Goal: Transaction & Acquisition: Obtain resource

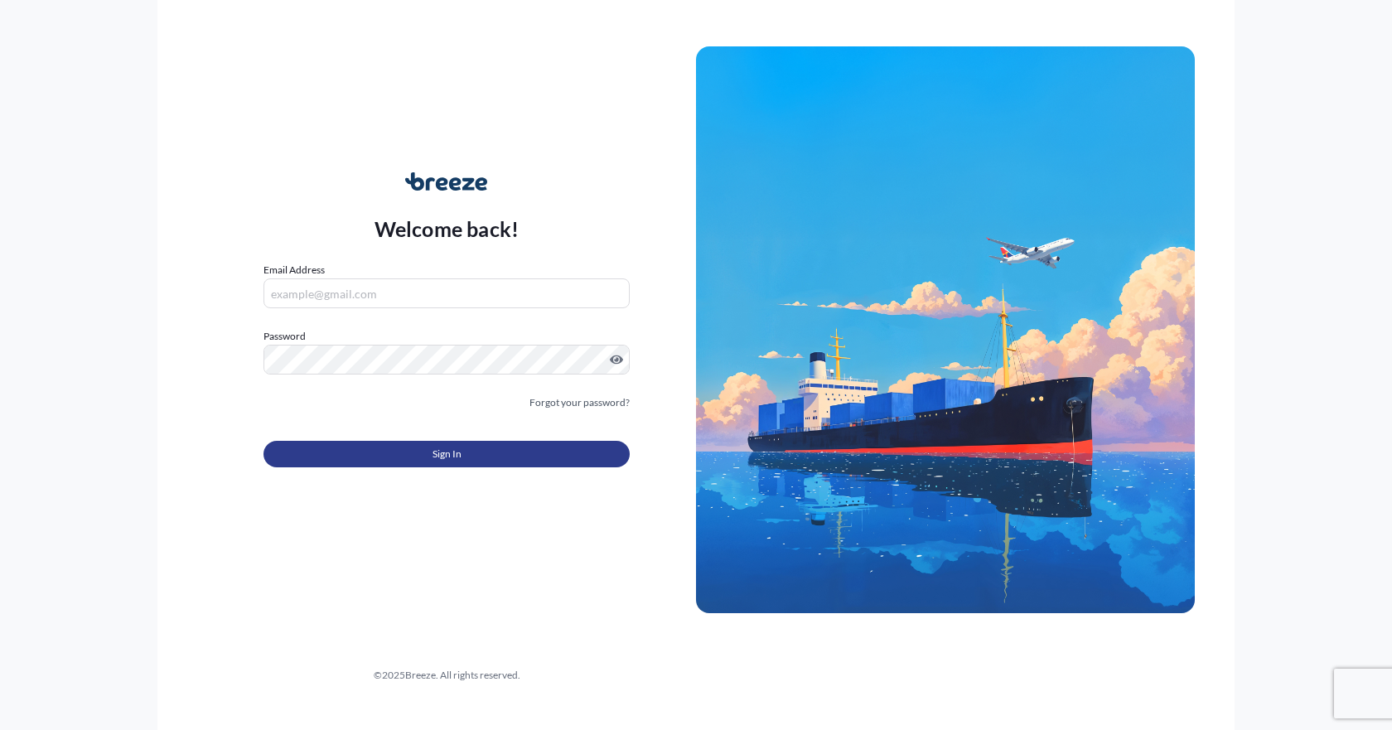
type input "[EMAIL_ADDRESS][DOMAIN_NAME]"
click at [399, 460] on button "Sign In" at bounding box center [447, 454] width 366 height 27
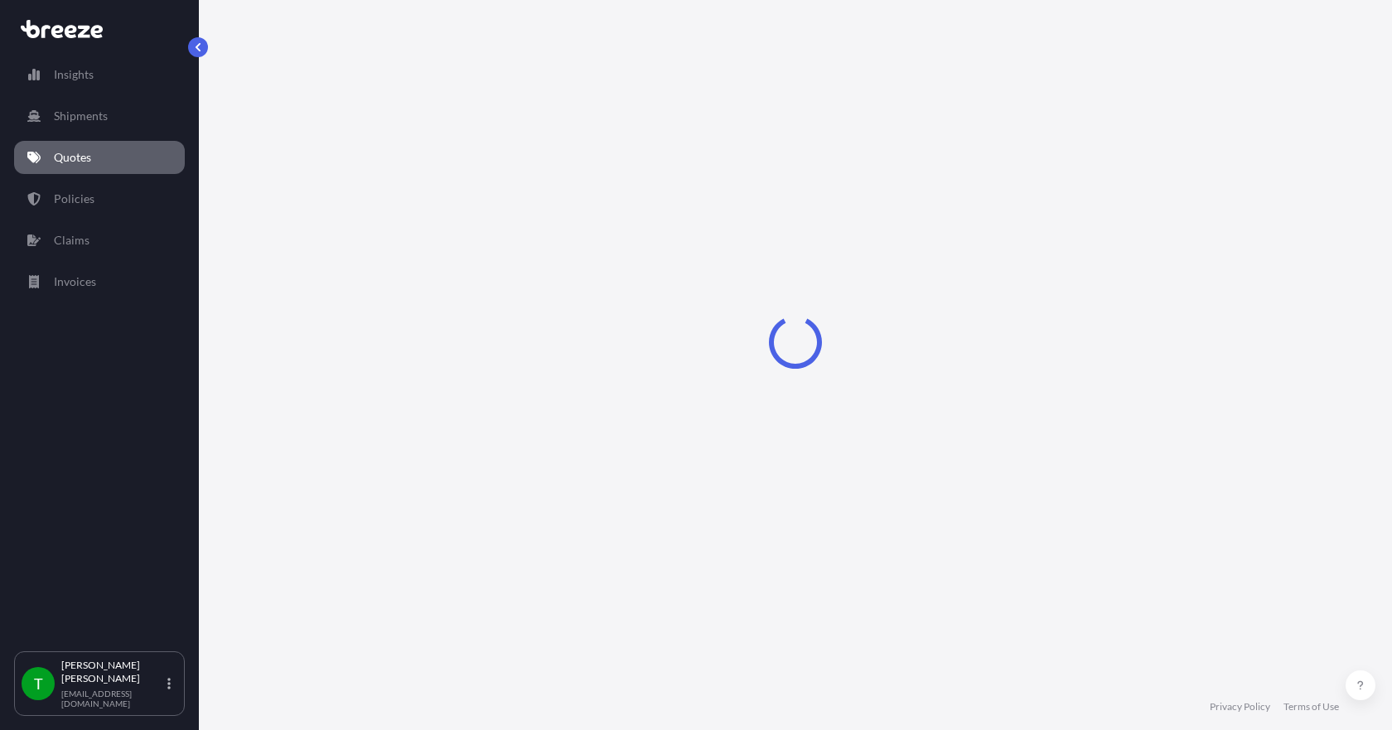
select select "Sea"
select select "1"
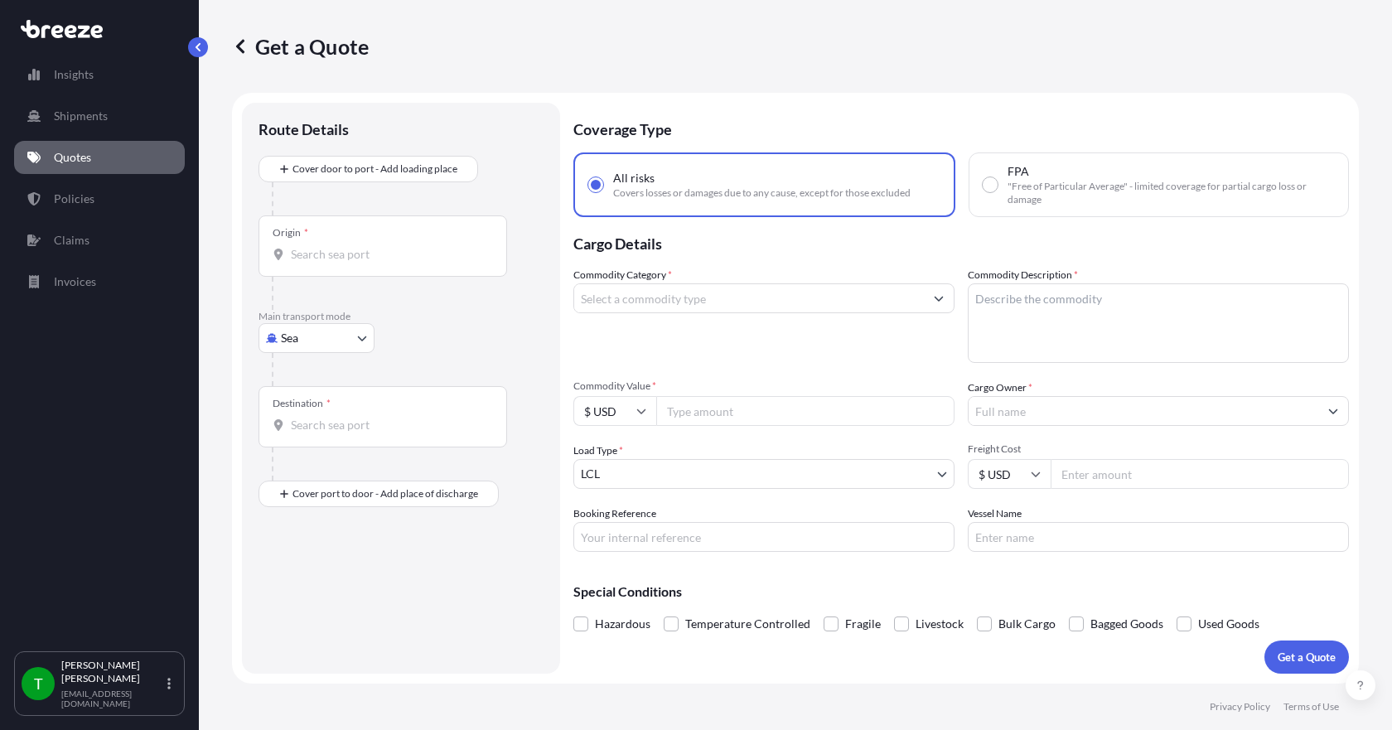
click at [318, 339] on body "Insights Shipments Quotes Policies Claims Invoices T [PERSON_NAME] [EMAIL_ADDRE…" at bounding box center [696, 365] width 1392 height 730
click at [318, 439] on div "Road" at bounding box center [316, 441] width 103 height 30
select select "Road"
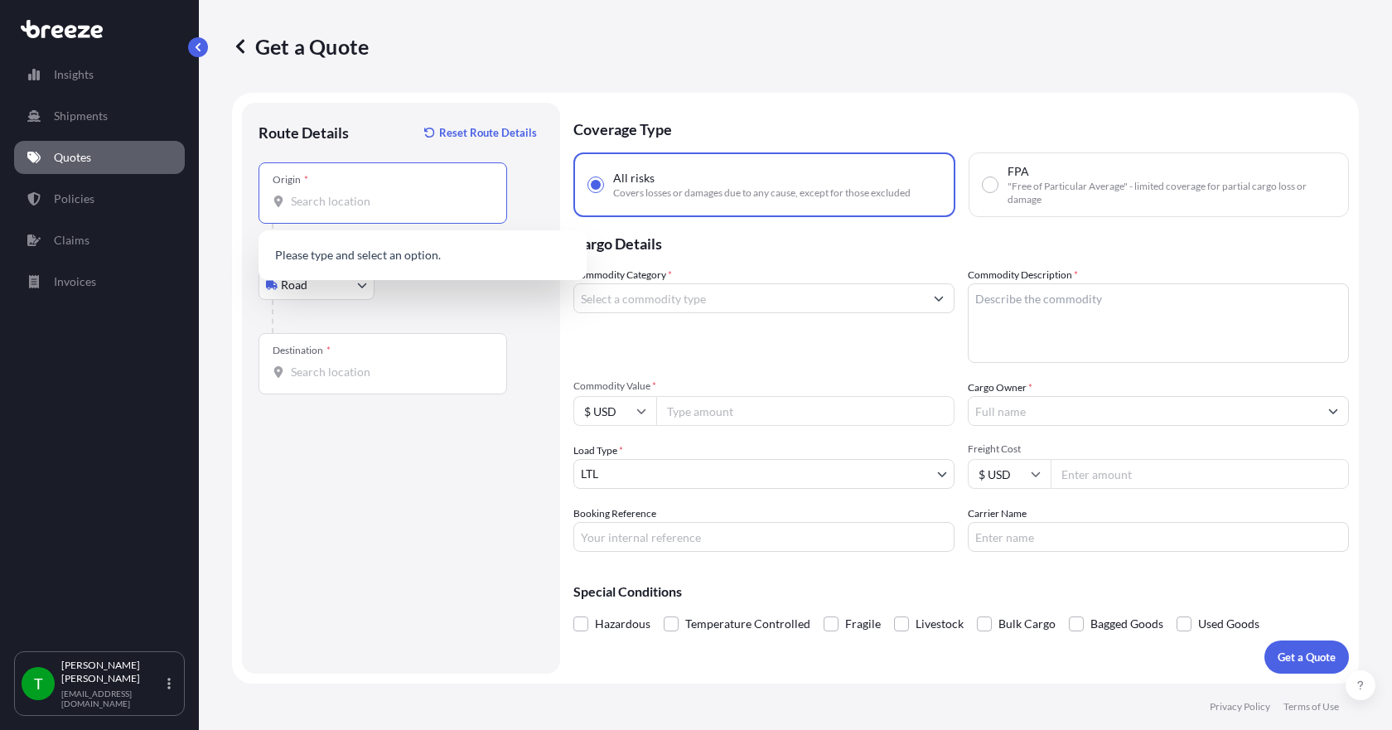
click at [313, 195] on input "Origin *" at bounding box center [389, 201] width 196 height 17
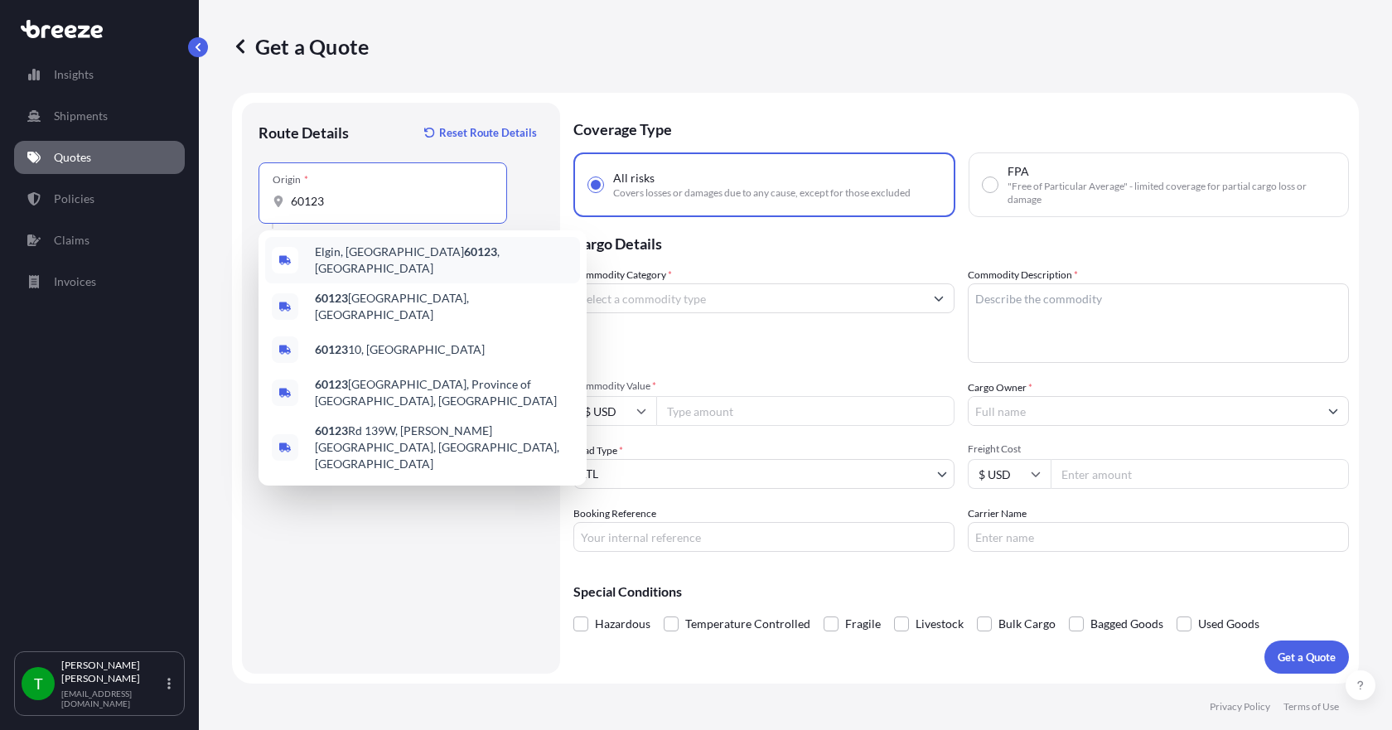
click at [347, 259] on span "Elgin, IL 60123 , [GEOGRAPHIC_DATA]" at bounding box center [444, 260] width 259 height 33
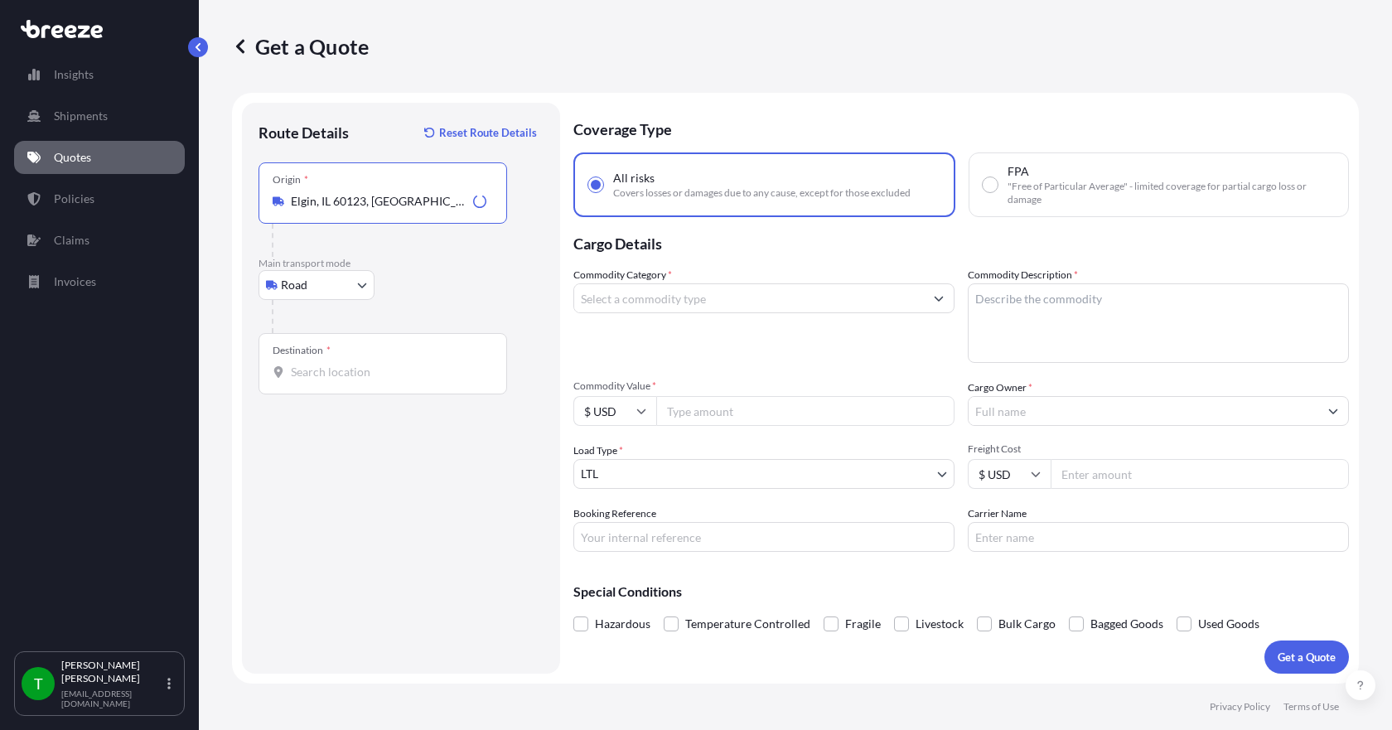
type input "Elgin, IL 60123, [GEOGRAPHIC_DATA]"
click at [315, 371] on input "Destination *" at bounding box center [389, 372] width 196 height 17
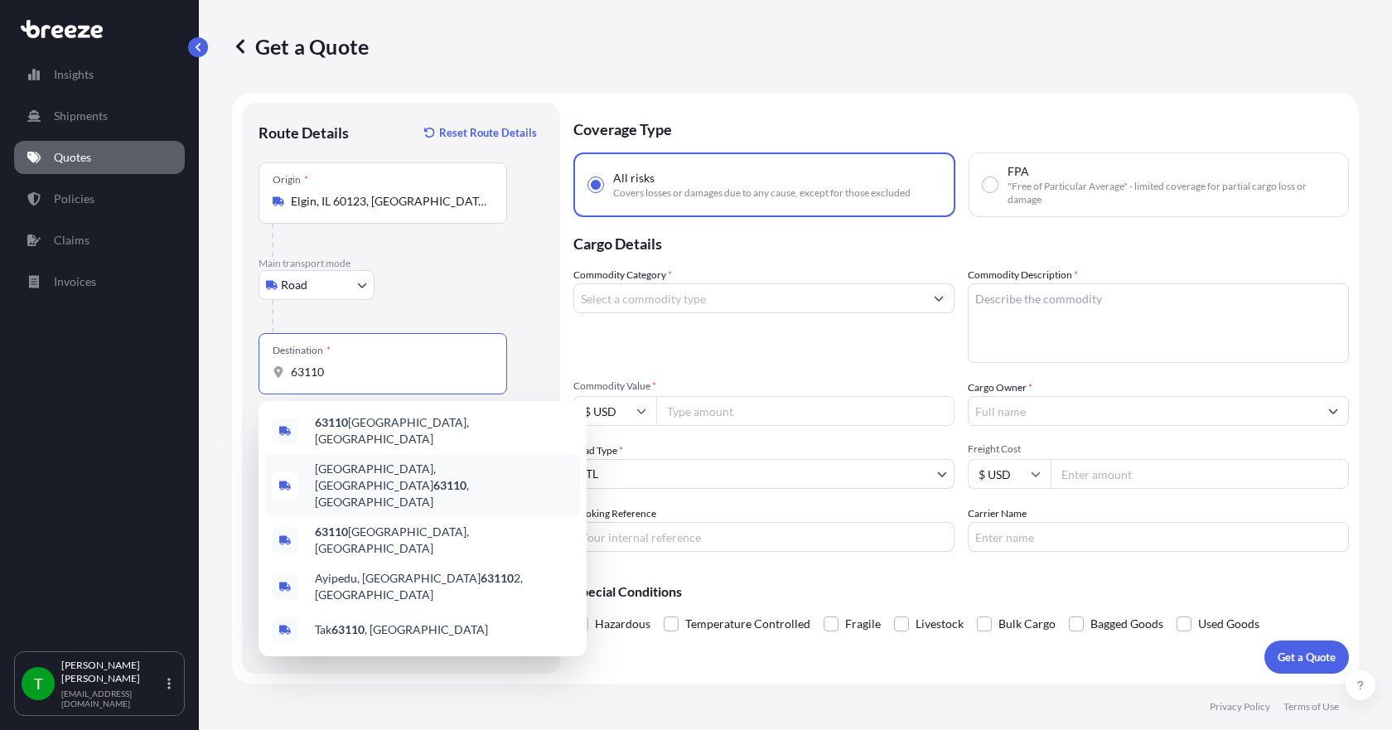
click at [353, 472] on span "[GEOGRAPHIC_DATA][PERSON_NAME] , [GEOGRAPHIC_DATA]" at bounding box center [444, 486] width 259 height 50
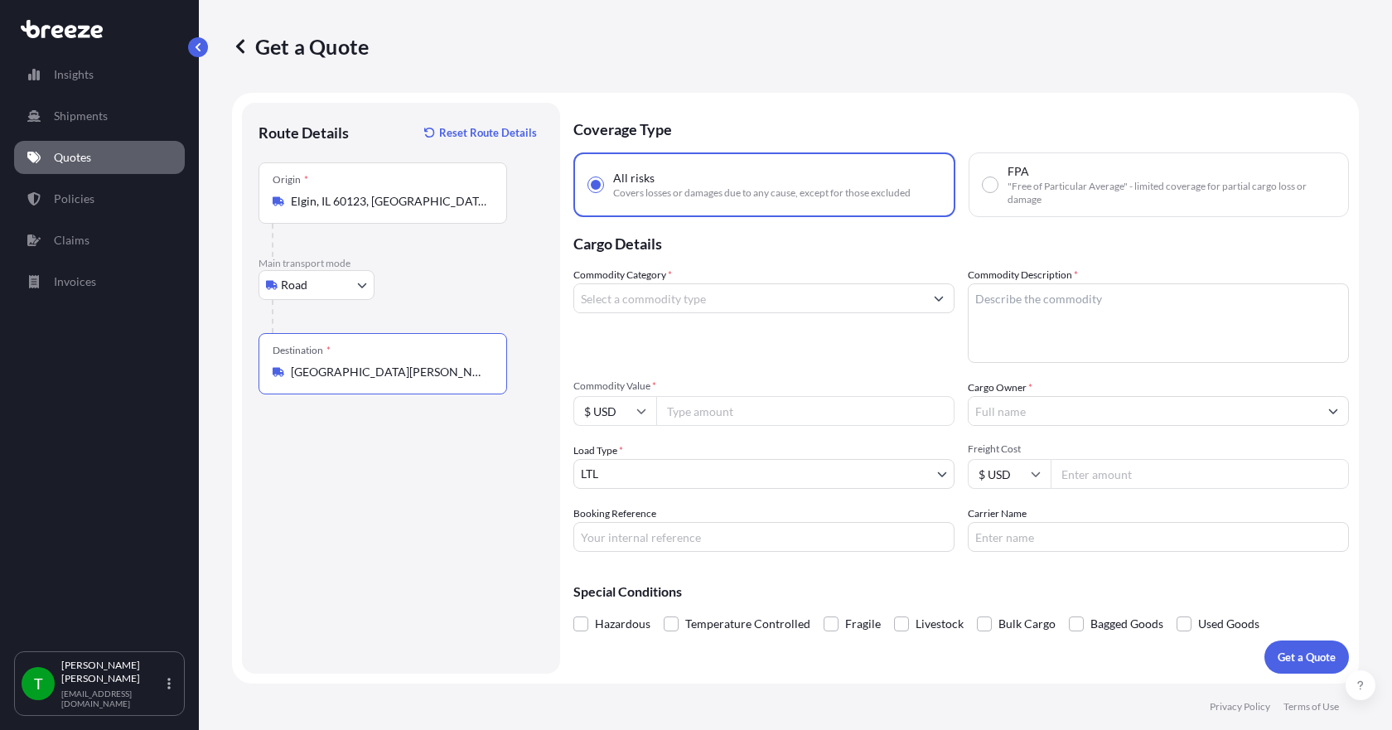
type input "[GEOGRAPHIC_DATA][PERSON_NAME], [GEOGRAPHIC_DATA]"
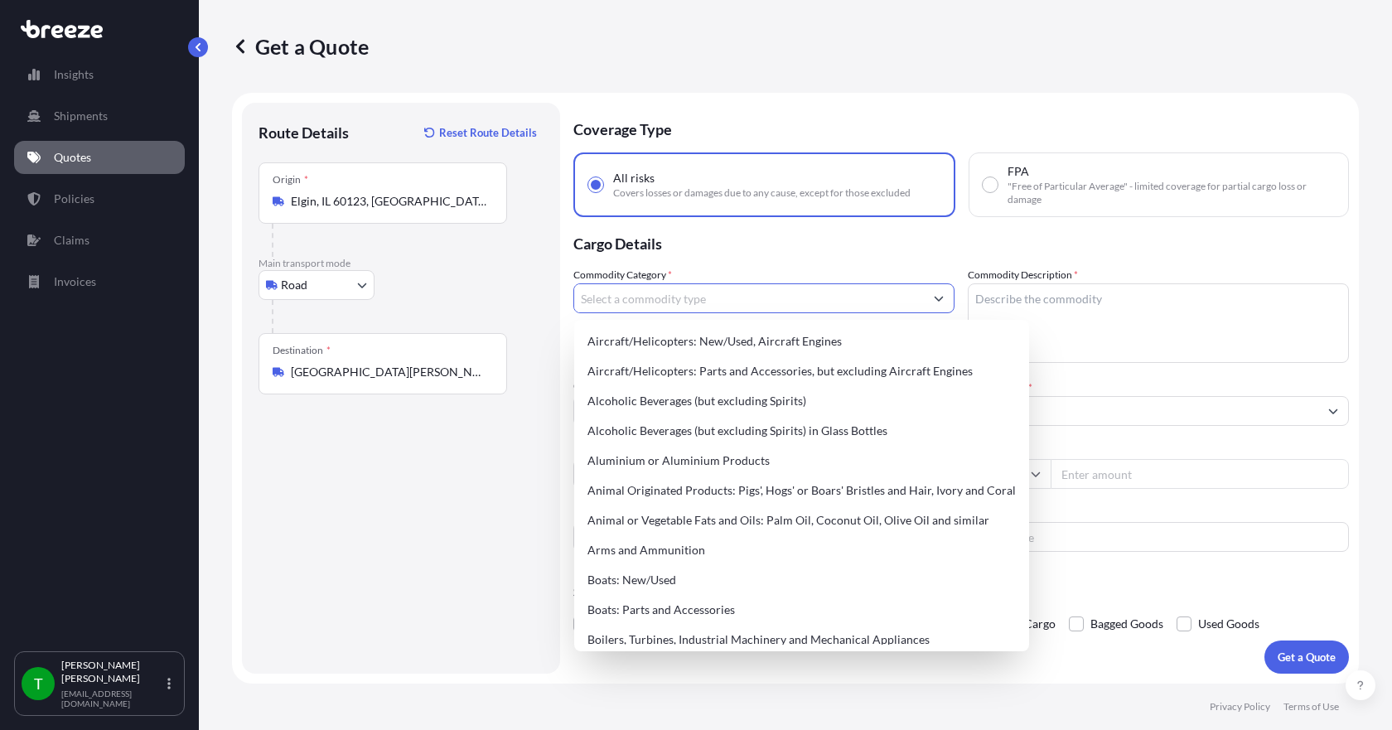
click at [617, 306] on input "Commodity Category *" at bounding box center [749, 298] width 350 height 30
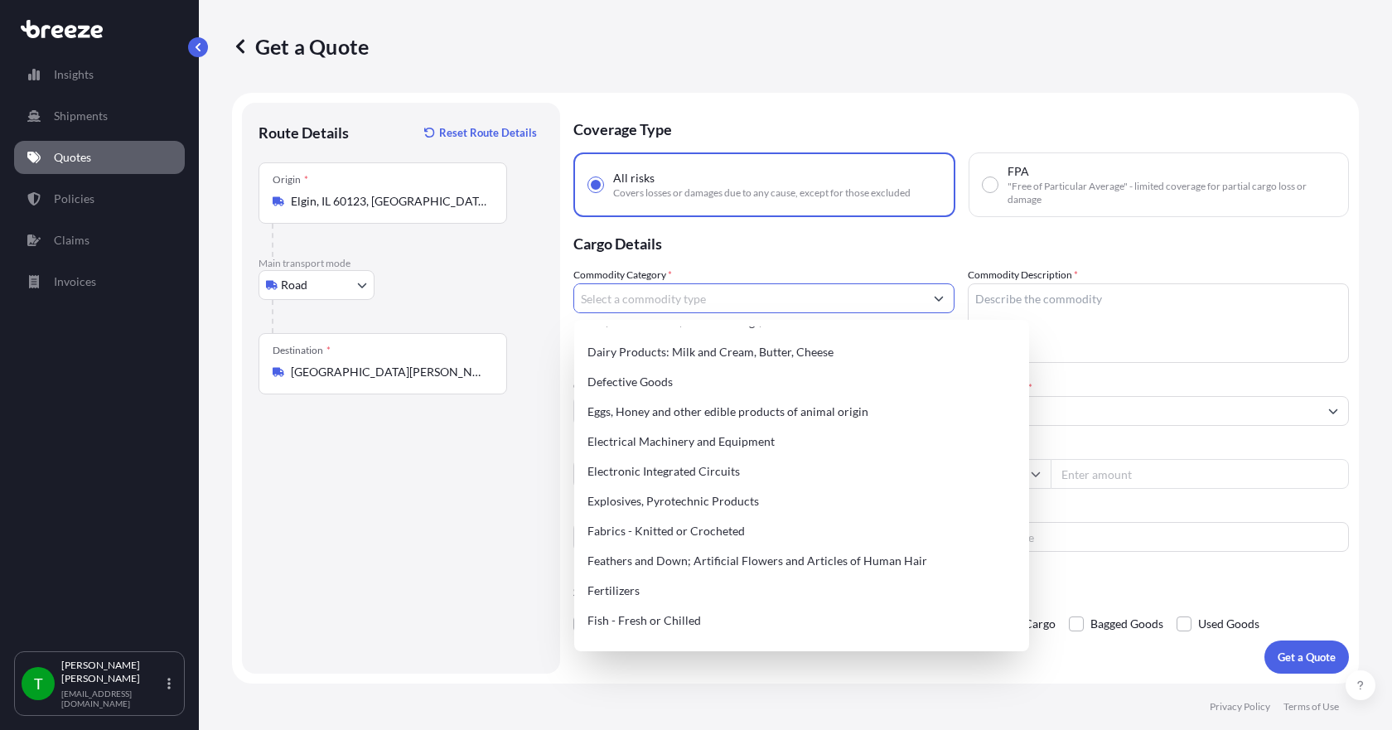
scroll to position [995, 0]
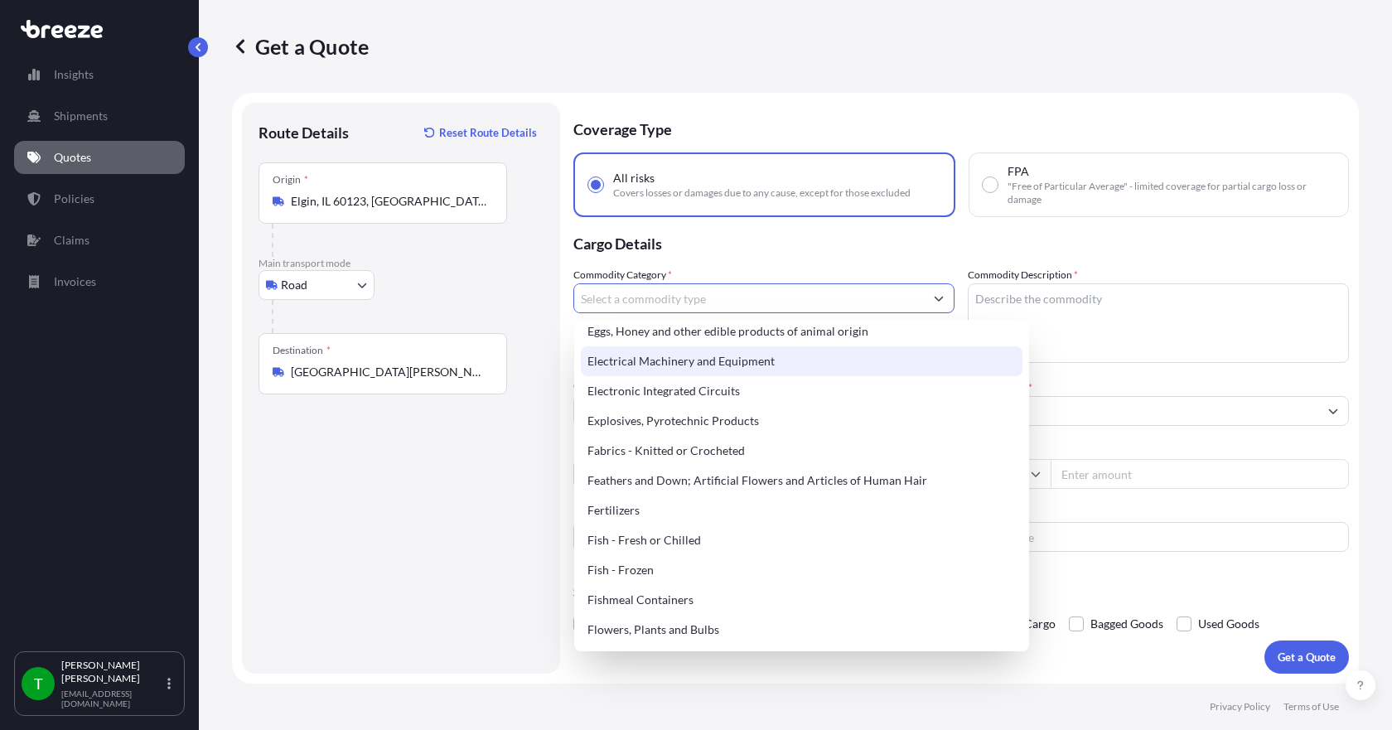
click at [693, 365] on div "Electrical Machinery and Equipment" at bounding box center [802, 361] width 442 height 30
type input "Electrical Machinery and Equipment"
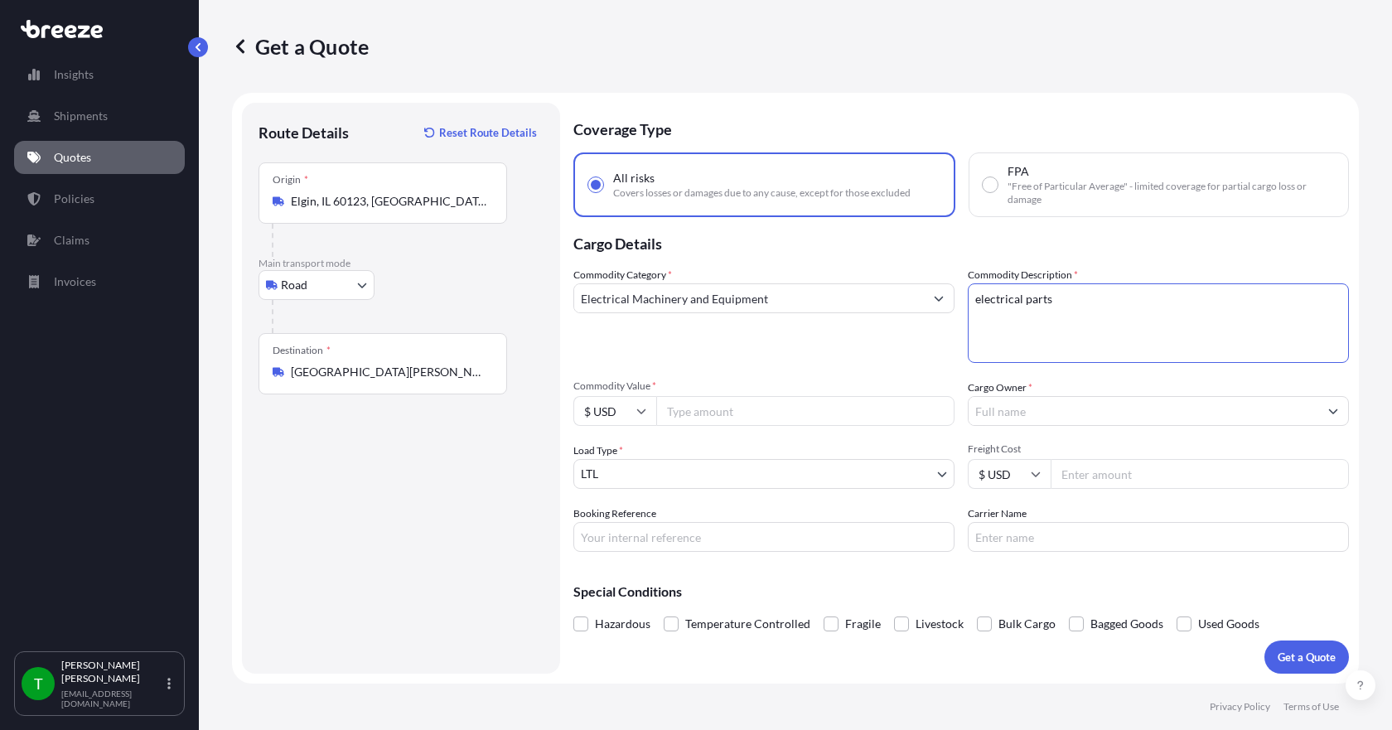
type textarea "electrical parts"
type input "5000.00"
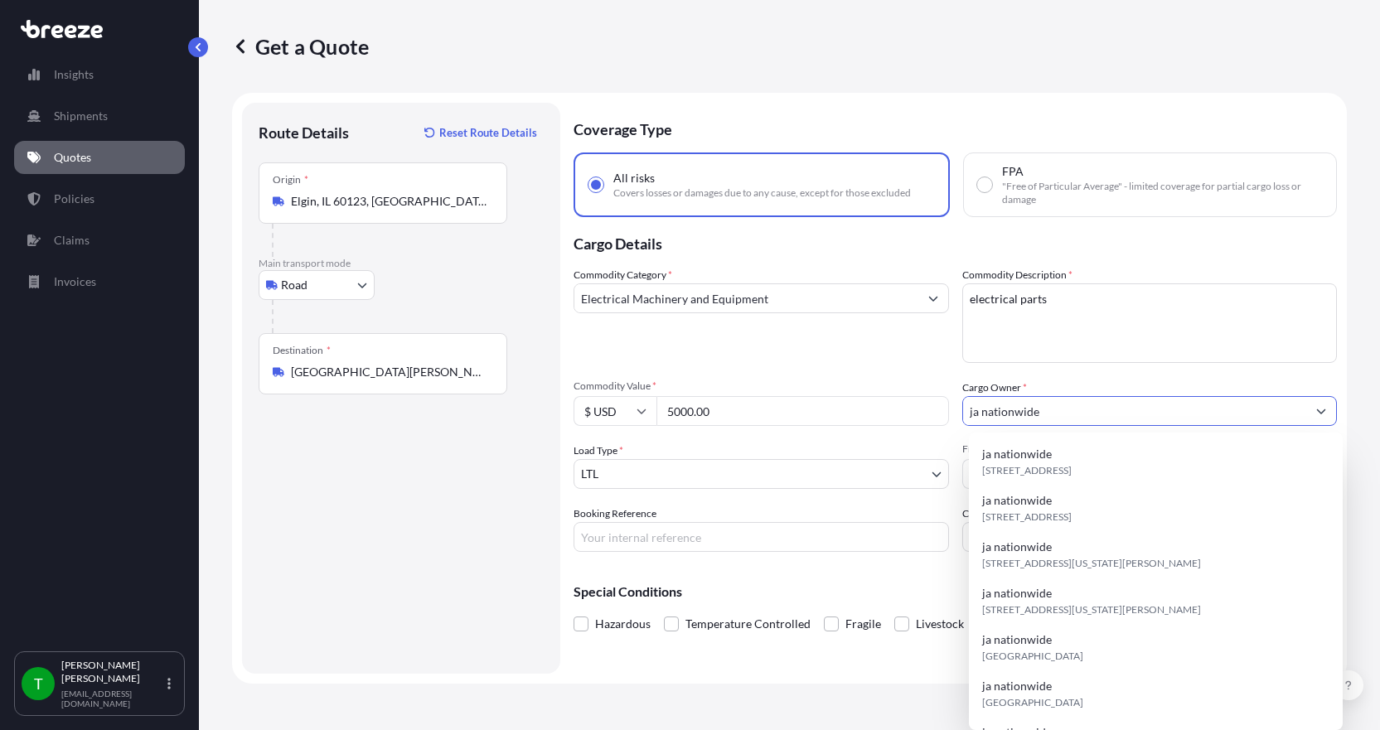
type input "ja nationwide"
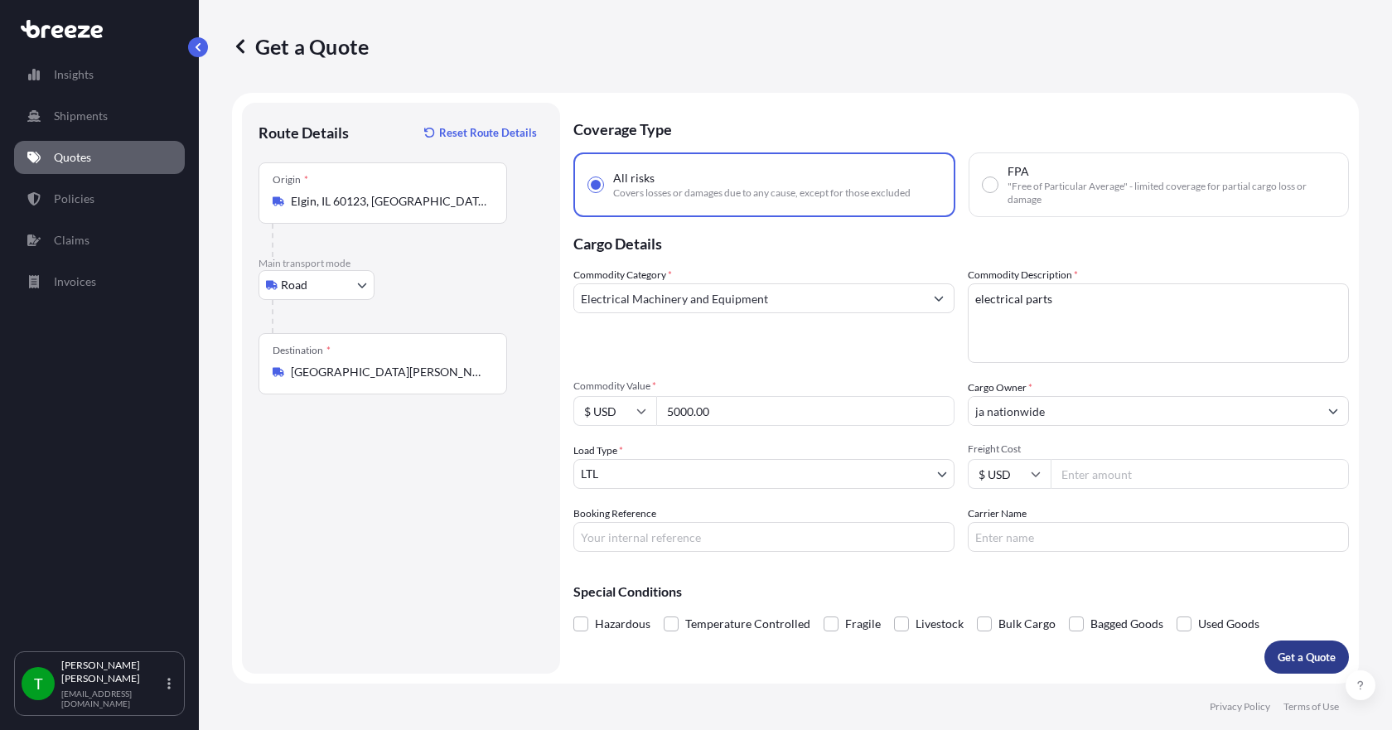
click at [1304, 655] on p "Get a Quote" at bounding box center [1307, 657] width 58 height 17
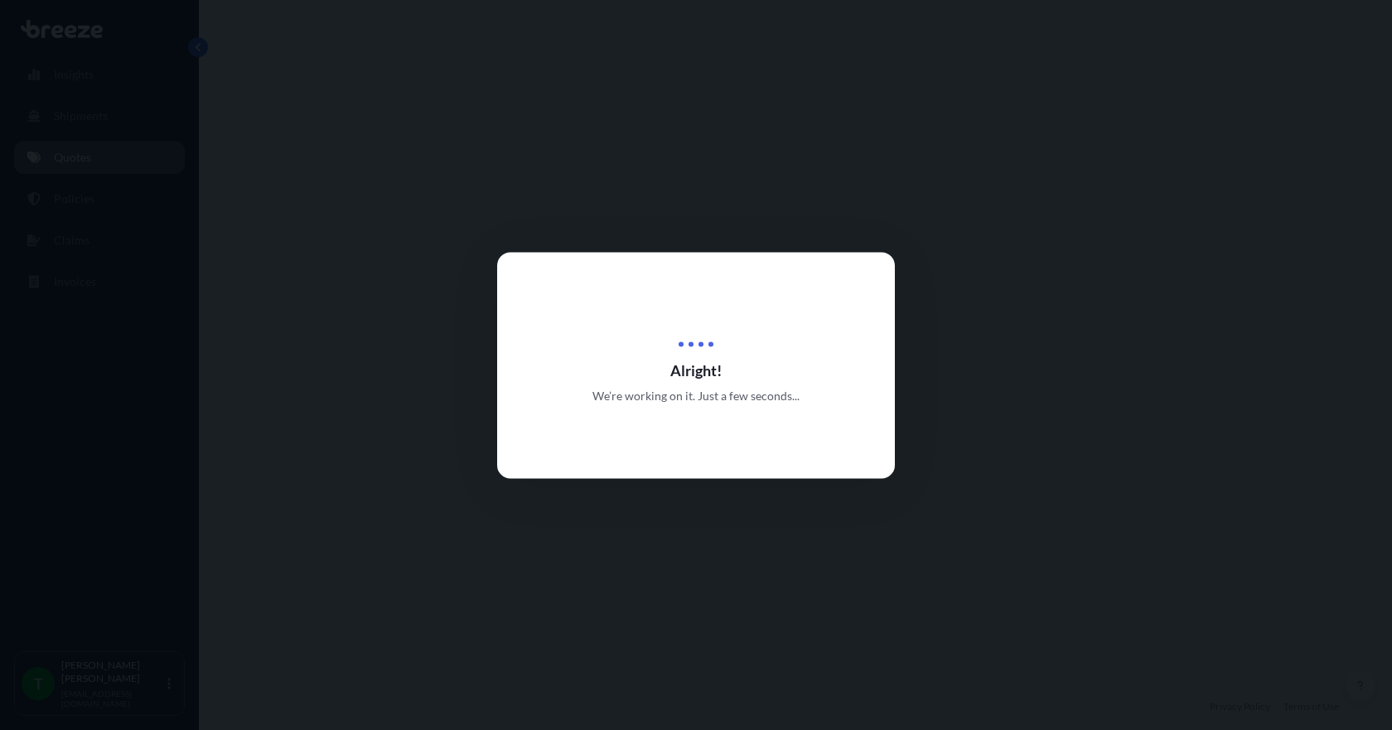
select select "Road"
select select "1"
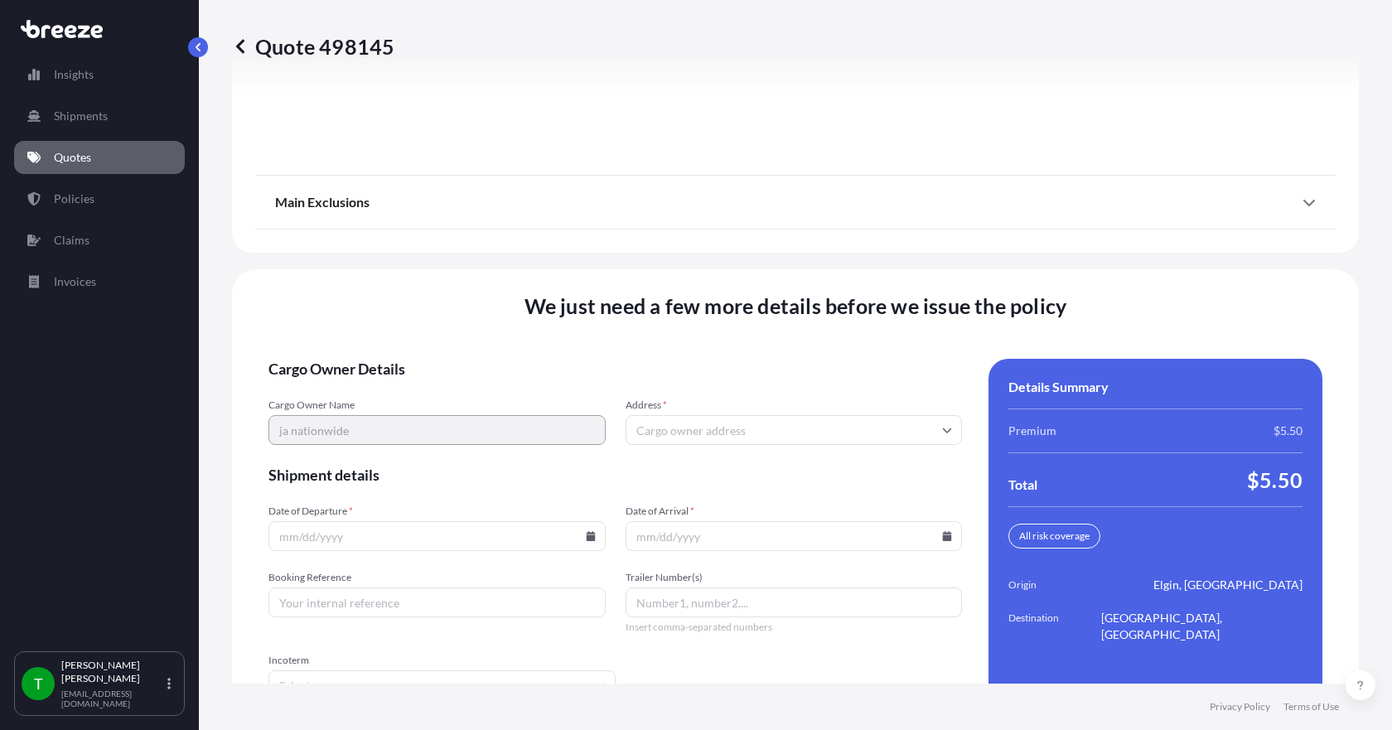
scroll to position [2171, 0]
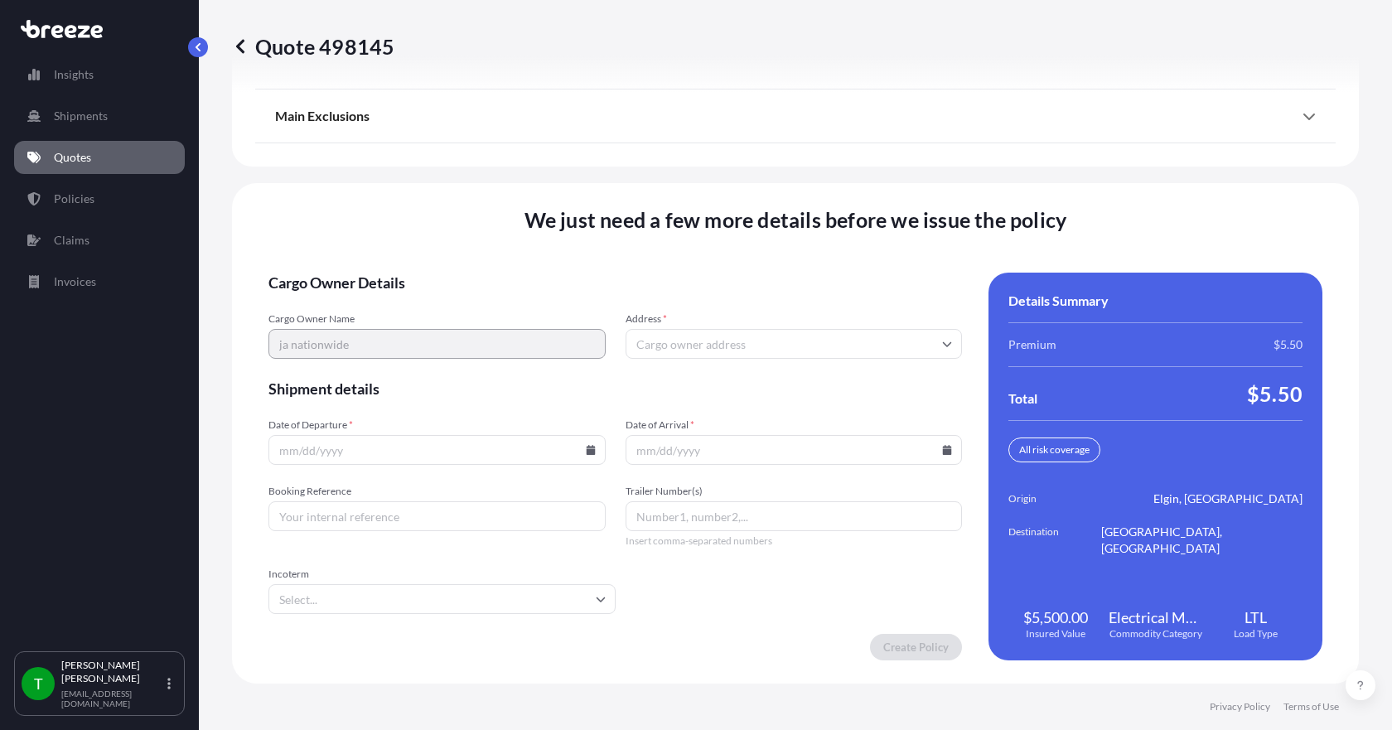
click at [644, 351] on input "Address *" at bounding box center [794, 344] width 337 height 30
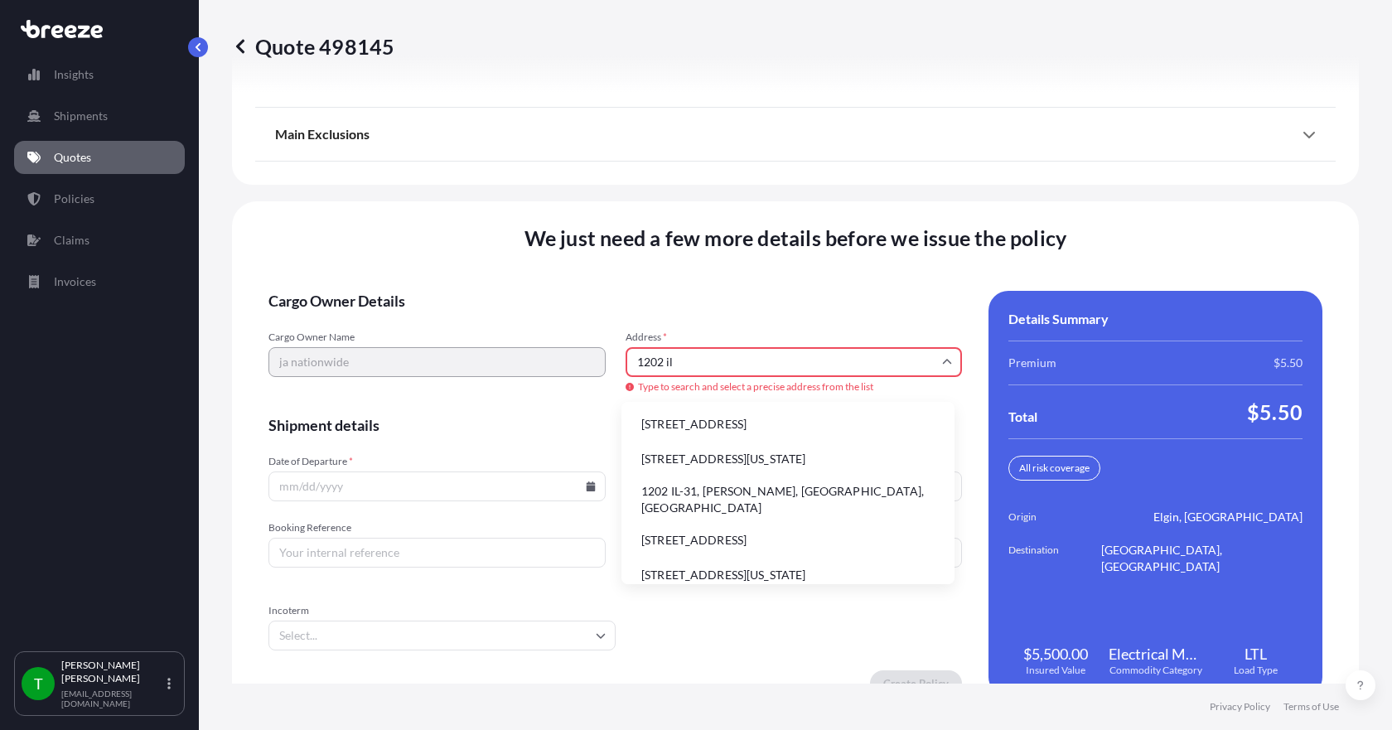
click at [678, 497] on li "1202 IL-31, [PERSON_NAME], [GEOGRAPHIC_DATA], [GEOGRAPHIC_DATA]" at bounding box center [788, 499] width 320 height 43
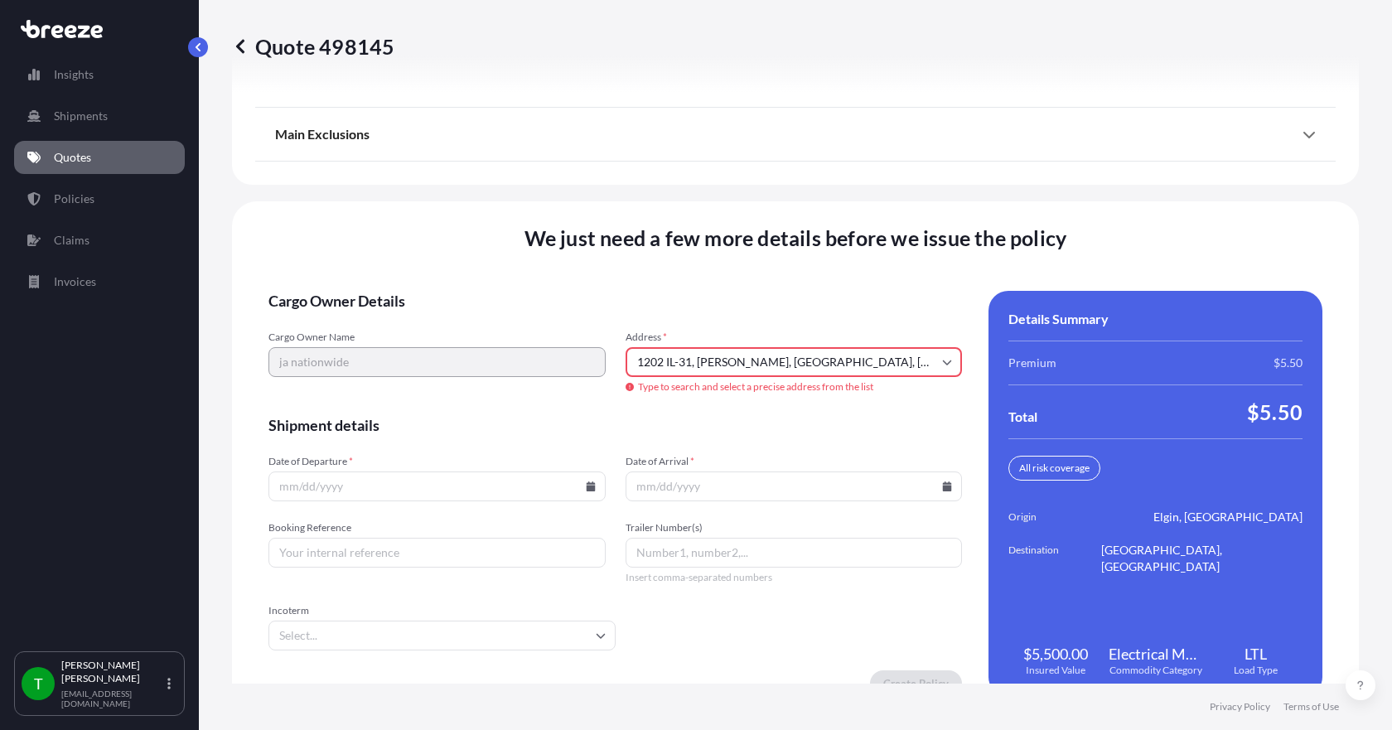
type input "[STREET_ADDRESS][PERSON_NAME]"
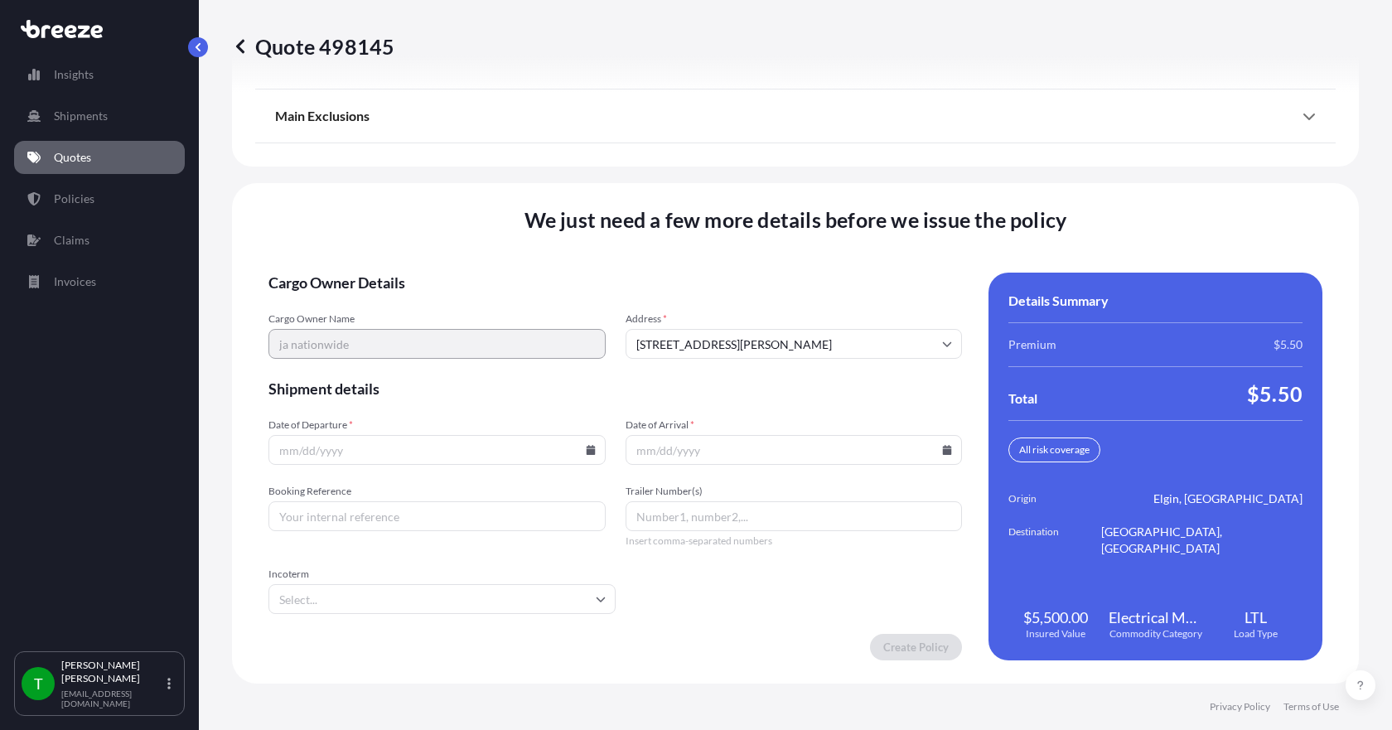
click at [586, 454] on icon at bounding box center [590, 450] width 9 height 10
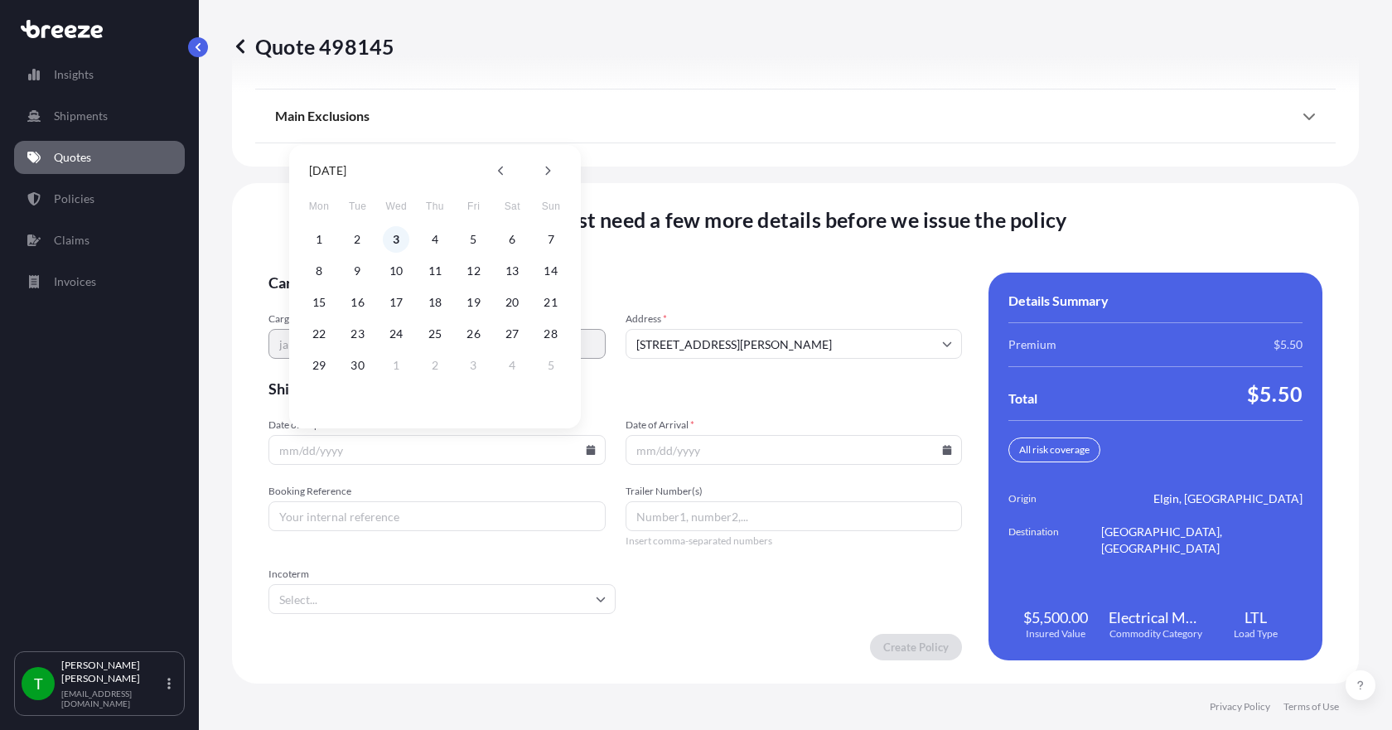
click at [396, 237] on button "3" at bounding box center [396, 239] width 27 height 27
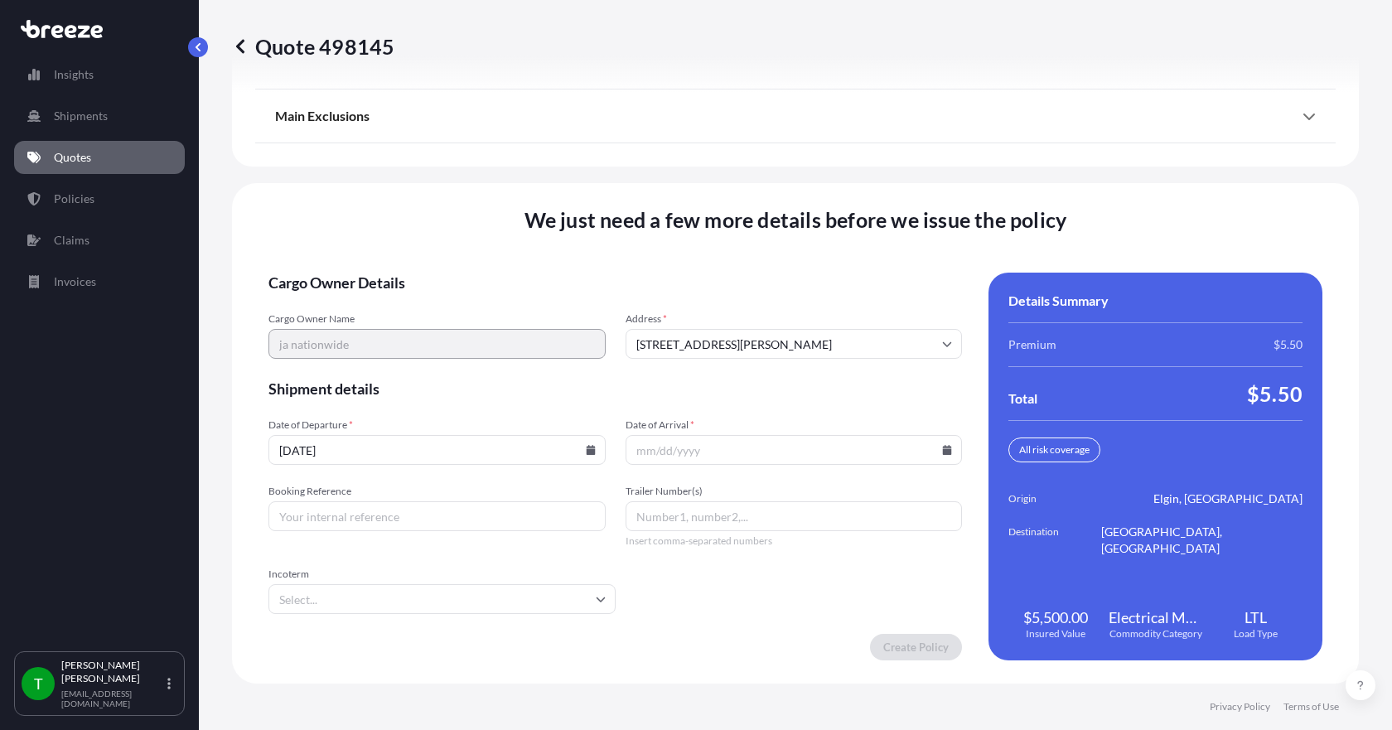
type input "[DATE]"
click at [943, 451] on icon at bounding box center [947, 450] width 9 height 10
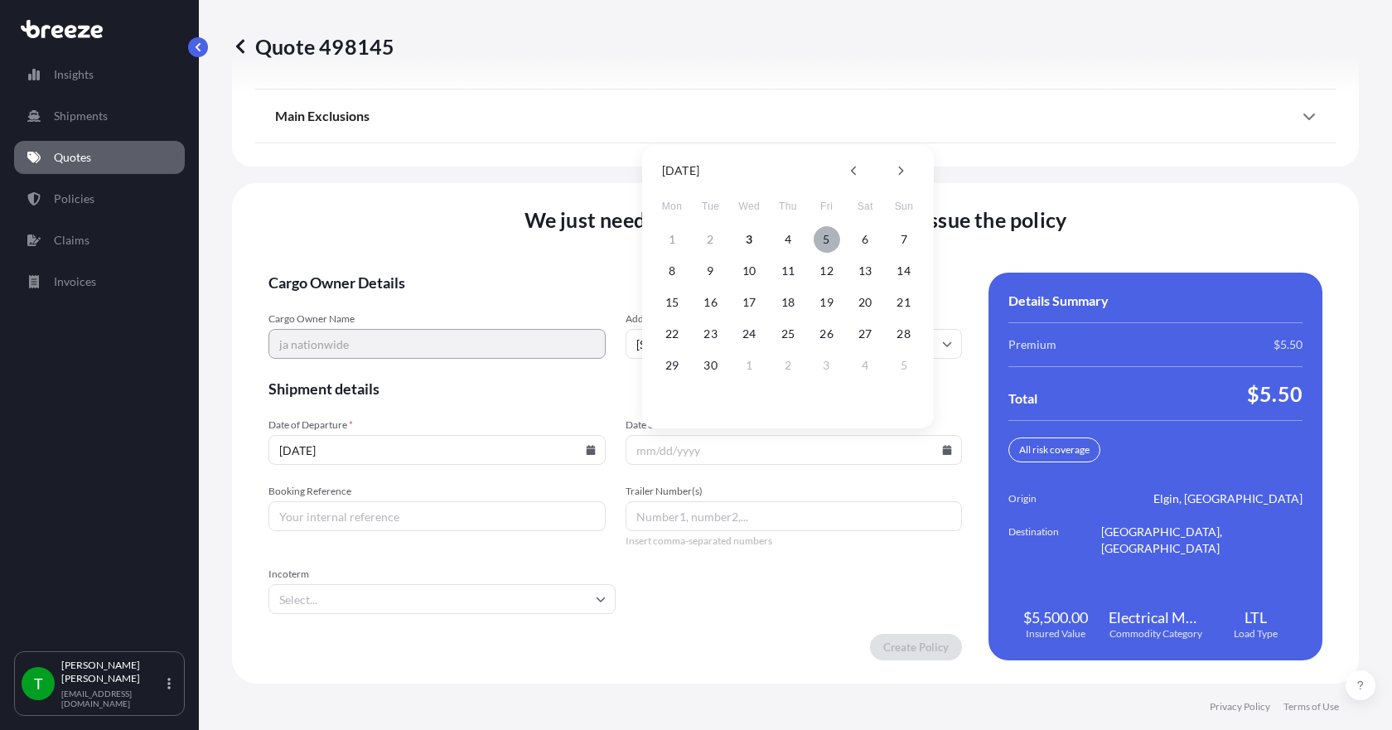
click at [821, 241] on button "5" at bounding box center [827, 239] width 27 height 27
type input "[DATE]"
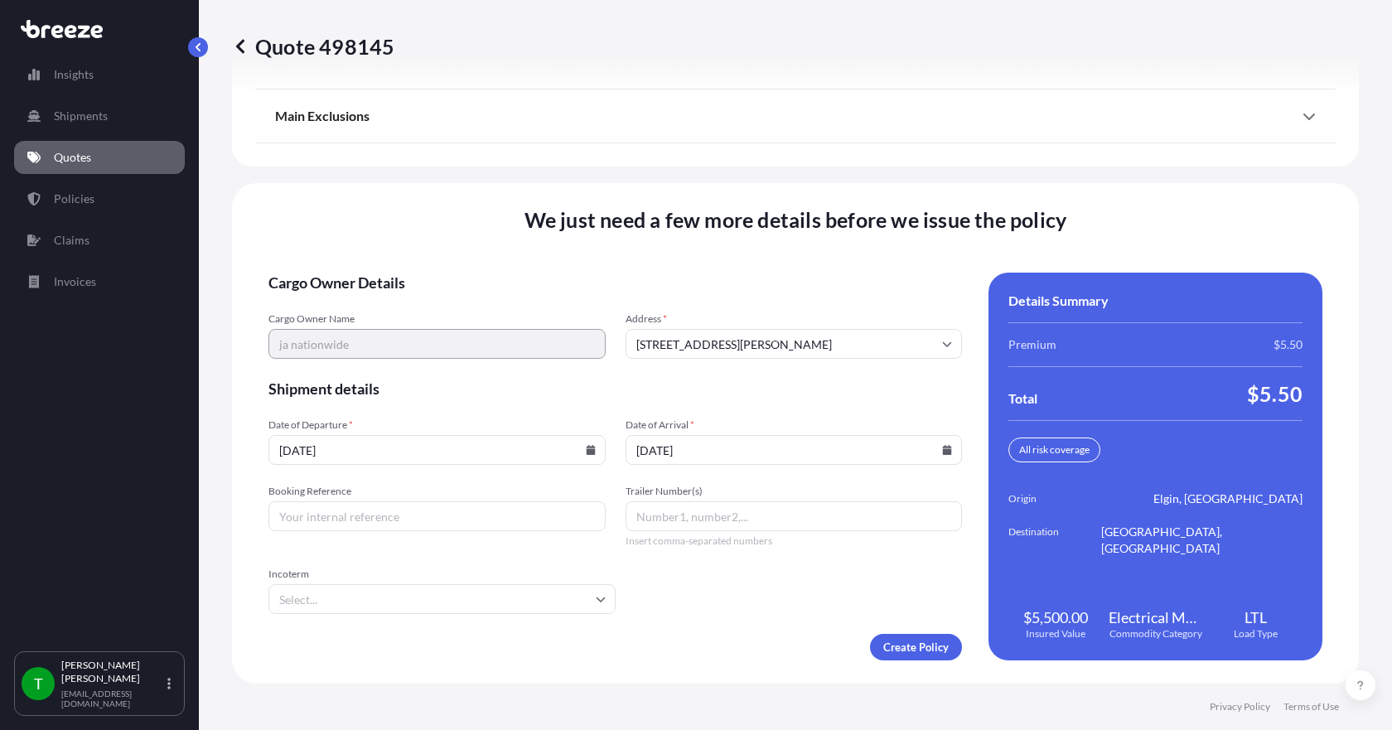
click at [525, 514] on input "Booking Reference" at bounding box center [437, 516] width 337 height 30
type input "348893"
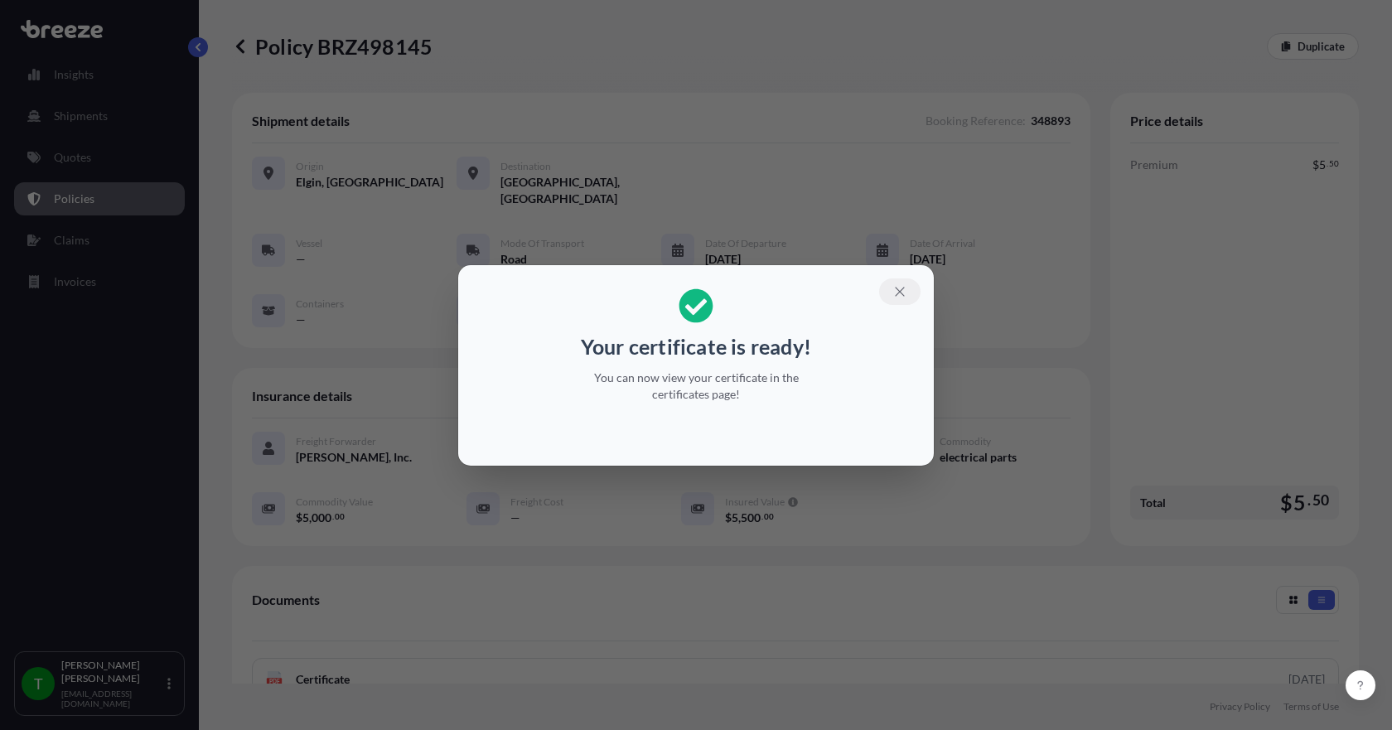
click at [901, 288] on icon "button" at bounding box center [900, 291] width 15 height 15
